Goal: Task Accomplishment & Management: Use online tool/utility

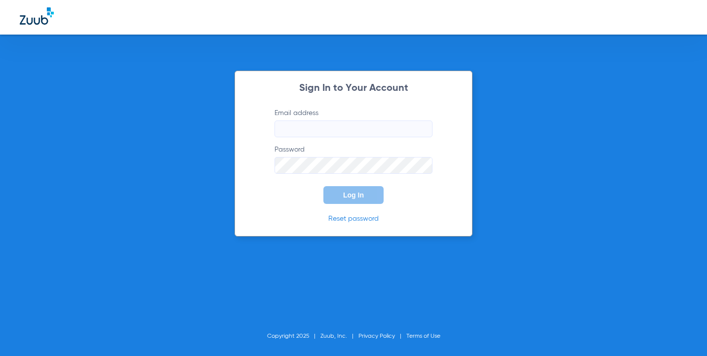
type input "[EMAIL_ADDRESS][DOMAIN_NAME]"
click at [371, 204] on div "Sign In to Your Account Email address [EMAIL_ADDRESS][DOMAIN_NAME] Password Log…" at bounding box center [354, 154] width 238 height 166
click at [348, 195] on span "Log In" at bounding box center [353, 195] width 21 height 8
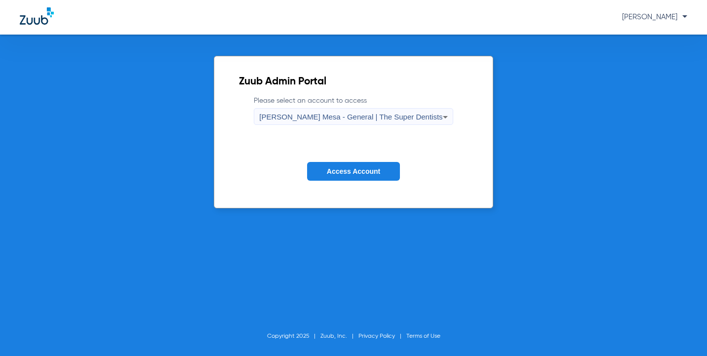
click at [365, 174] on span "Access Account" at bounding box center [353, 171] width 53 height 8
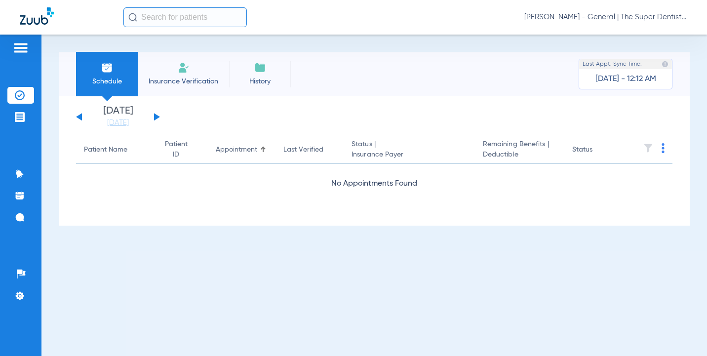
click at [175, 13] on input "text" at bounding box center [184, 17] width 123 height 20
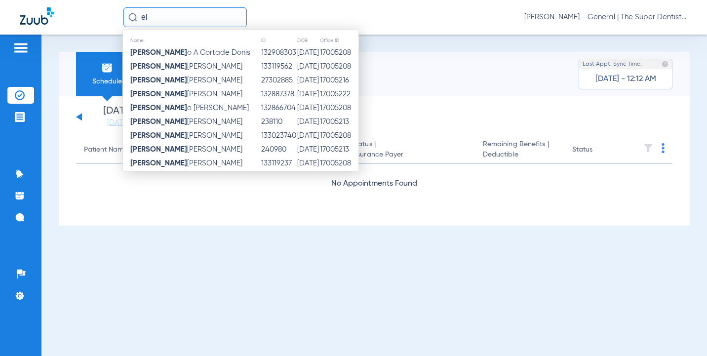
type input "e"
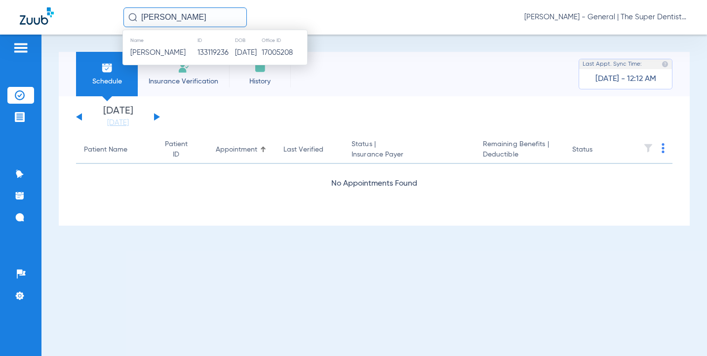
type input "[PERSON_NAME]"
click at [172, 50] on span "[PERSON_NAME]" at bounding box center [157, 52] width 55 height 7
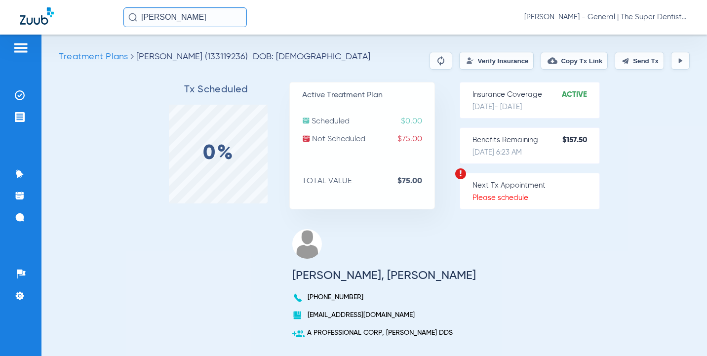
click at [474, 60] on button "Verify Insurance" at bounding box center [496, 61] width 75 height 18
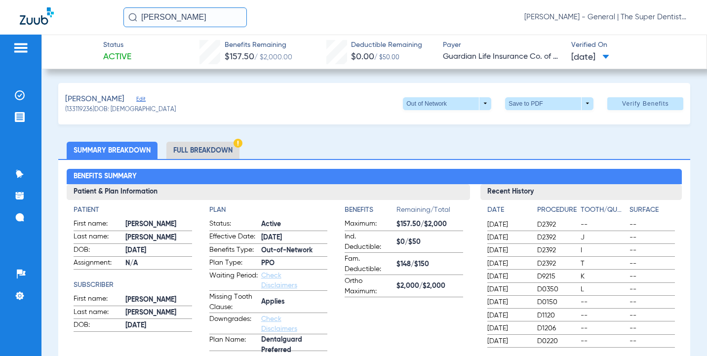
drag, startPoint x: 203, startPoint y: 153, endPoint x: 209, endPoint y: 157, distance: 7.1
click at [203, 154] on li "Full Breakdown" at bounding box center [202, 150] width 73 height 17
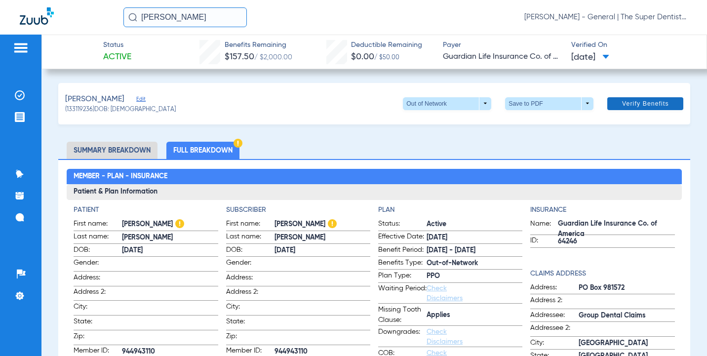
click at [646, 105] on span "Verify Benefits" at bounding box center [645, 104] width 47 height 8
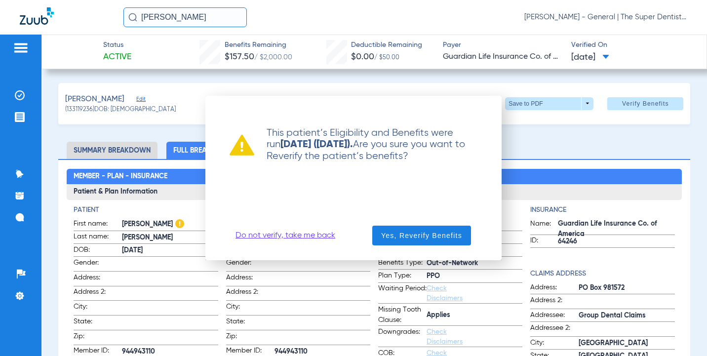
click at [291, 237] on link "Do not verify, take me back" at bounding box center [286, 236] width 100 height 10
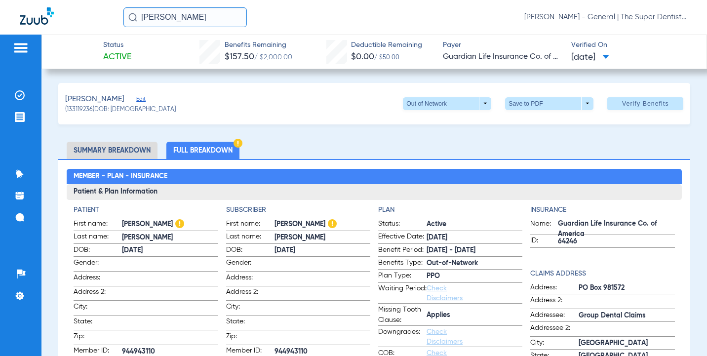
click at [609, 57] on span "[DATE]" at bounding box center [590, 57] width 38 height 12
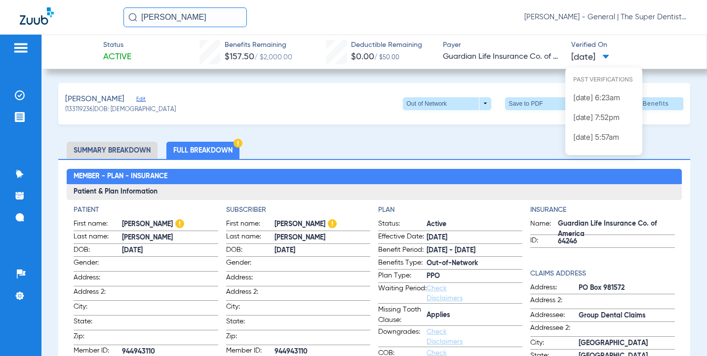
click at [288, 127] on div at bounding box center [353, 178] width 707 height 356
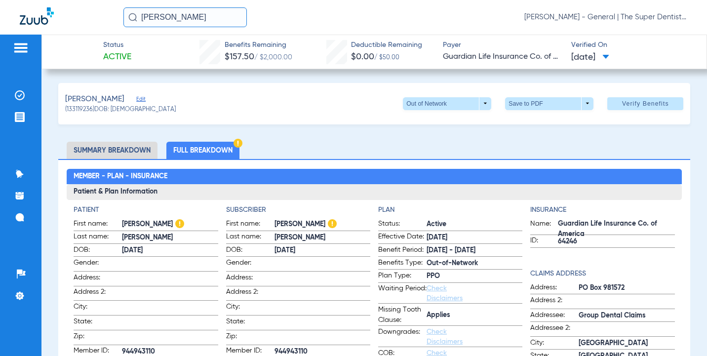
click at [116, 153] on li "Summary Breakdown" at bounding box center [112, 150] width 91 height 17
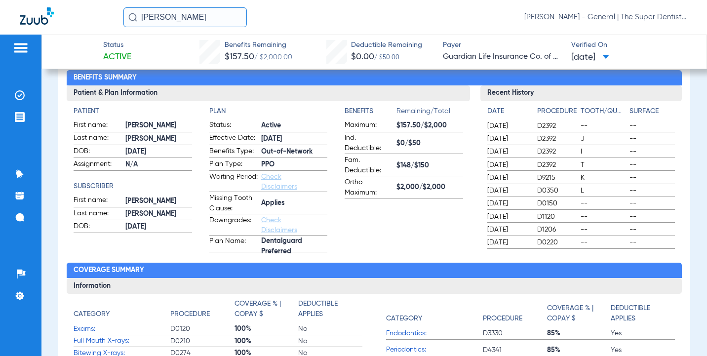
scroll to position [49, 0]
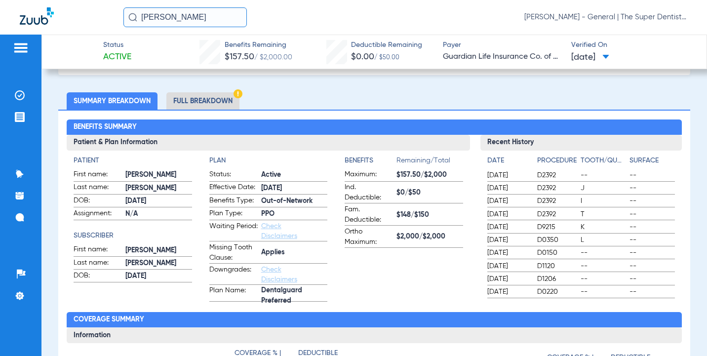
click at [268, 189] on span "[DATE]" at bounding box center [294, 188] width 66 height 10
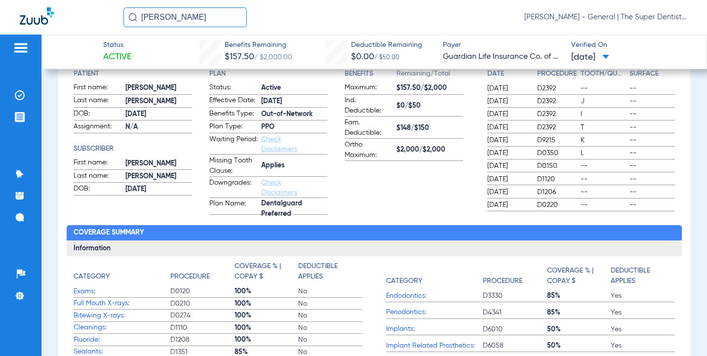
scroll to position [0, 0]
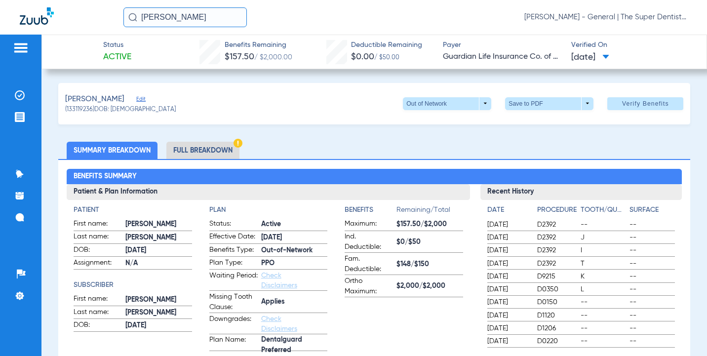
click at [609, 55] on span at bounding box center [605, 57] width 7 height 5
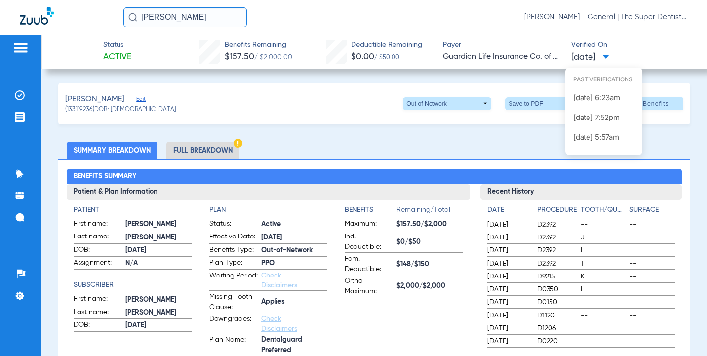
click at [401, 338] on div at bounding box center [353, 178] width 707 height 356
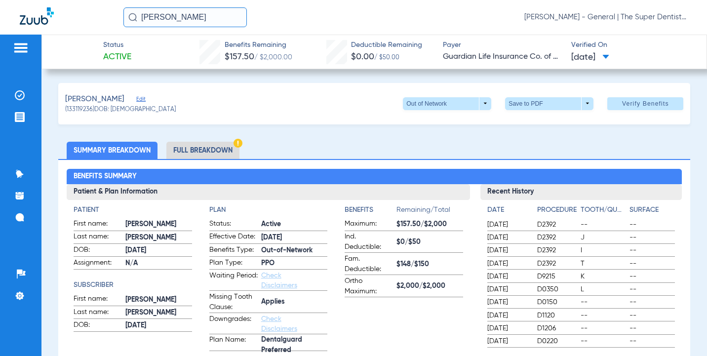
drag, startPoint x: 200, startPoint y: 16, endPoint x: 21, endPoint y: 15, distance: 179.2
click at [21, 15] on div "[PERSON_NAME] [PERSON_NAME] - General | The Super Dentists" at bounding box center [353, 17] width 707 height 35
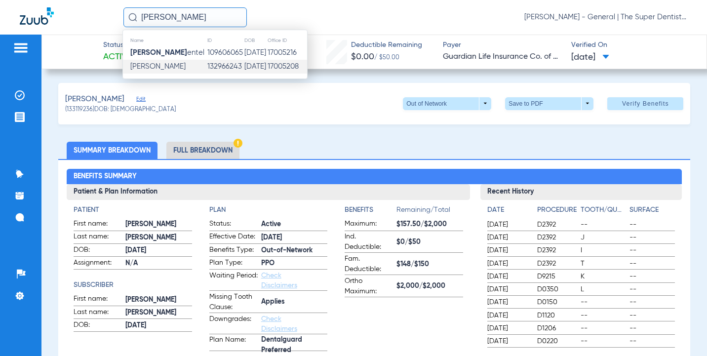
type input "[PERSON_NAME]"
click at [216, 64] on td "132966243" at bounding box center [226, 67] width 38 height 14
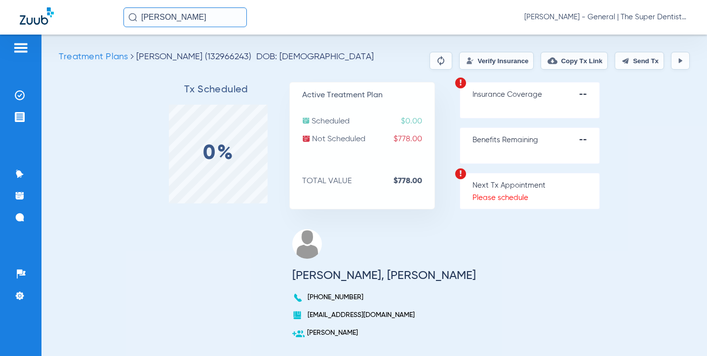
click at [481, 58] on button "Verify Insurance" at bounding box center [496, 61] width 75 height 18
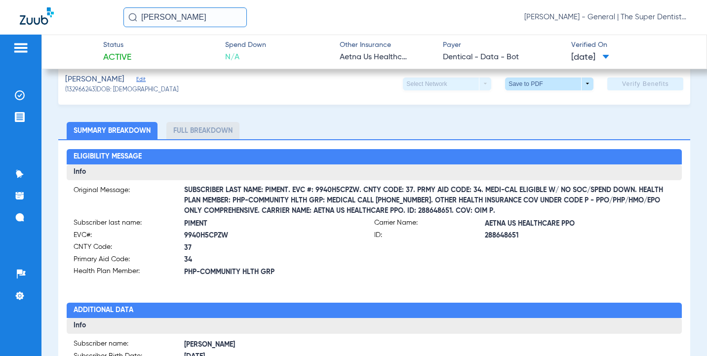
scroll to position [296, 0]
